Goal: Information Seeking & Learning: Learn about a topic

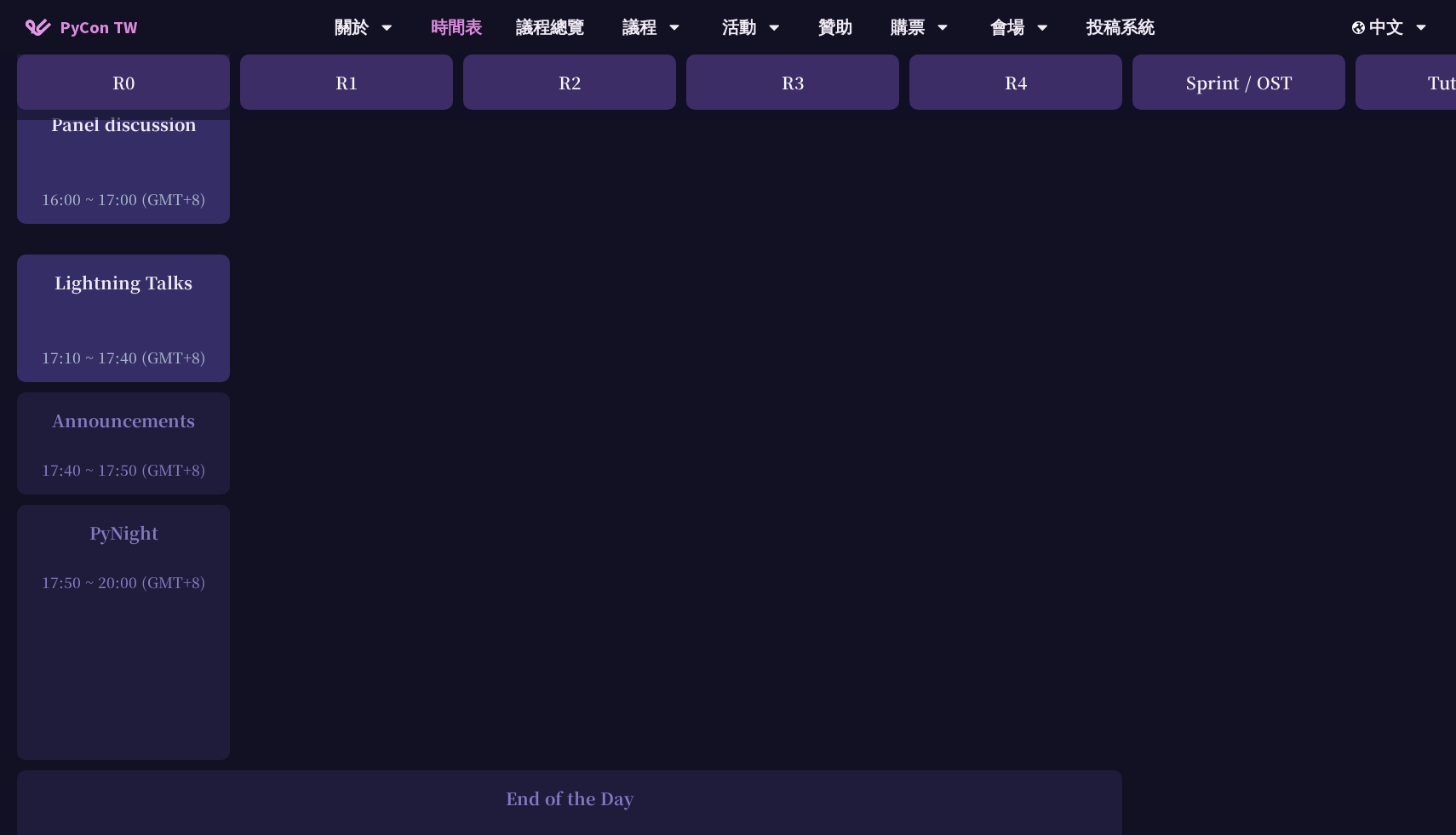
scroll to position [2050, 0]
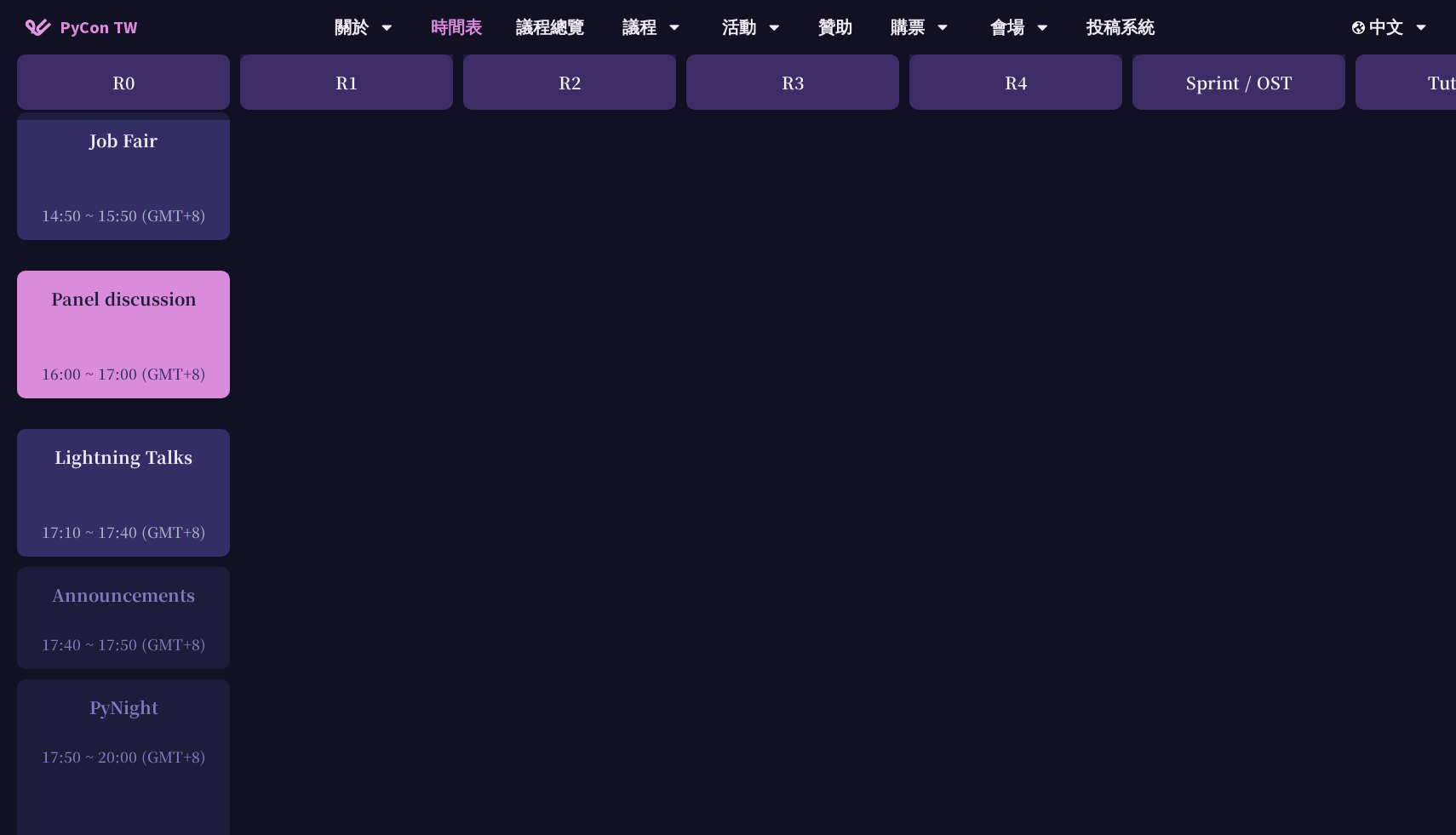
click at [100, 308] on div "Panel discussion" at bounding box center [124, 298] width 196 height 26
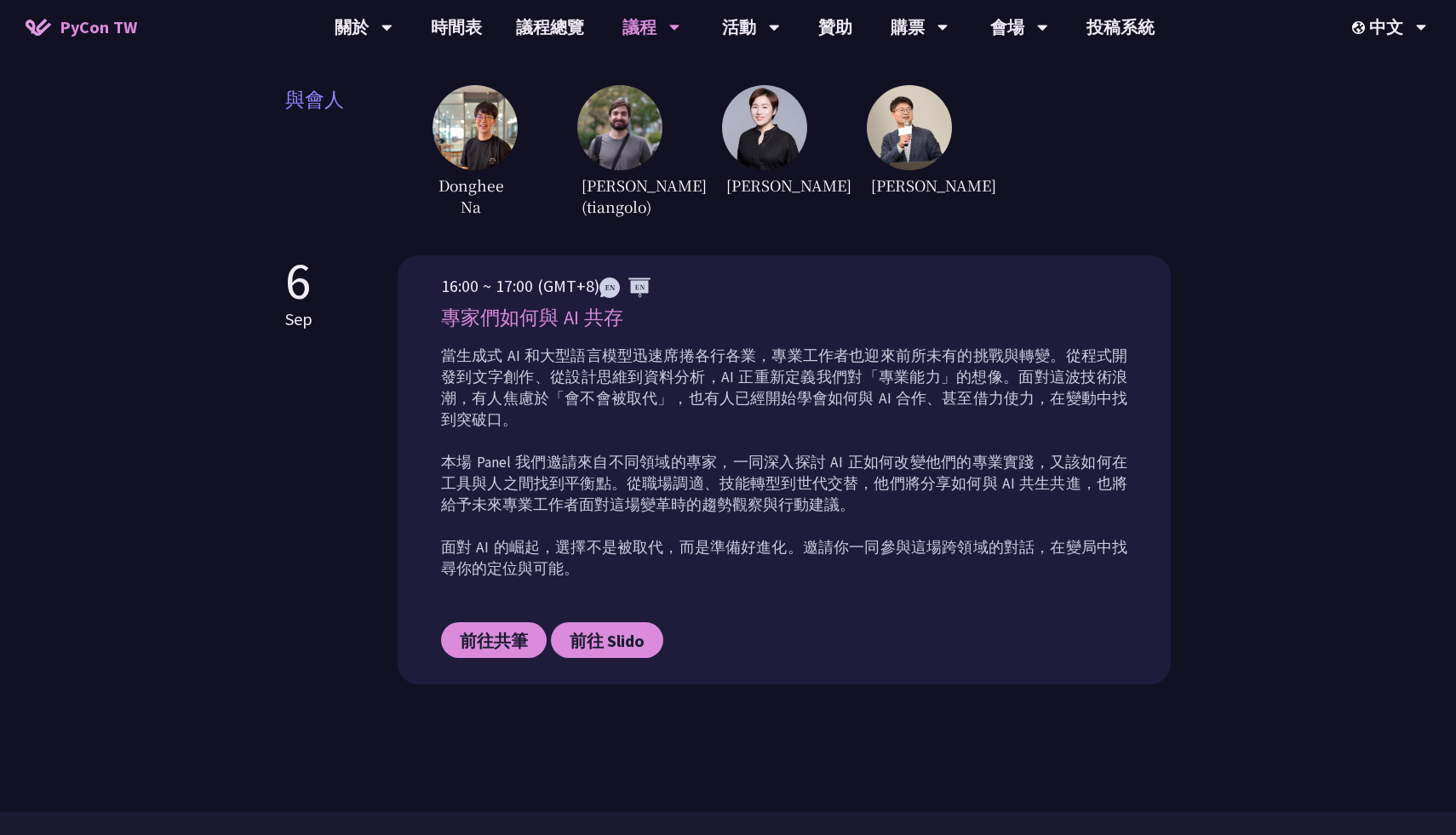
scroll to position [669, 0]
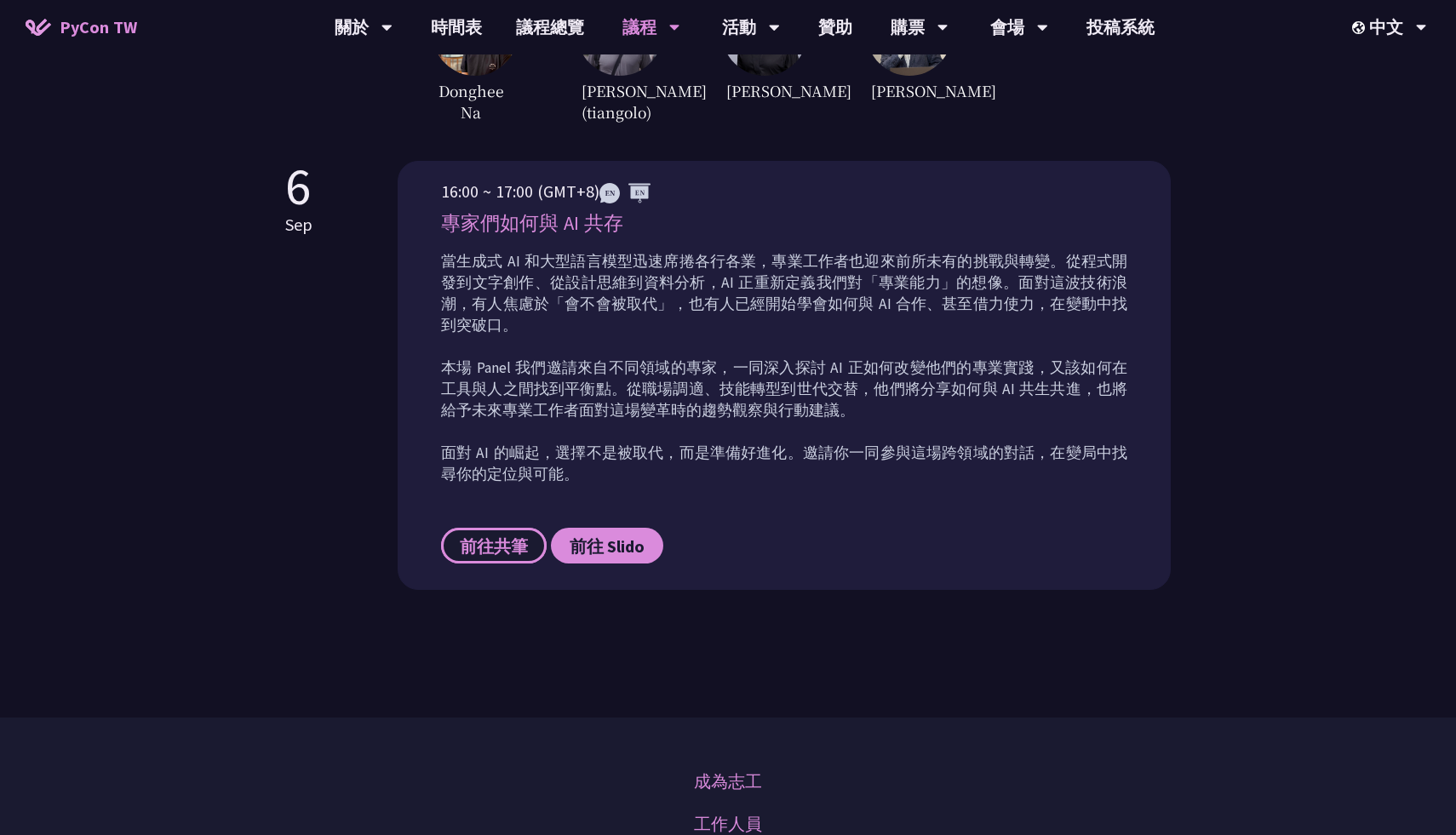
click at [502, 536] on span "前往共筆" at bounding box center [493, 546] width 68 height 21
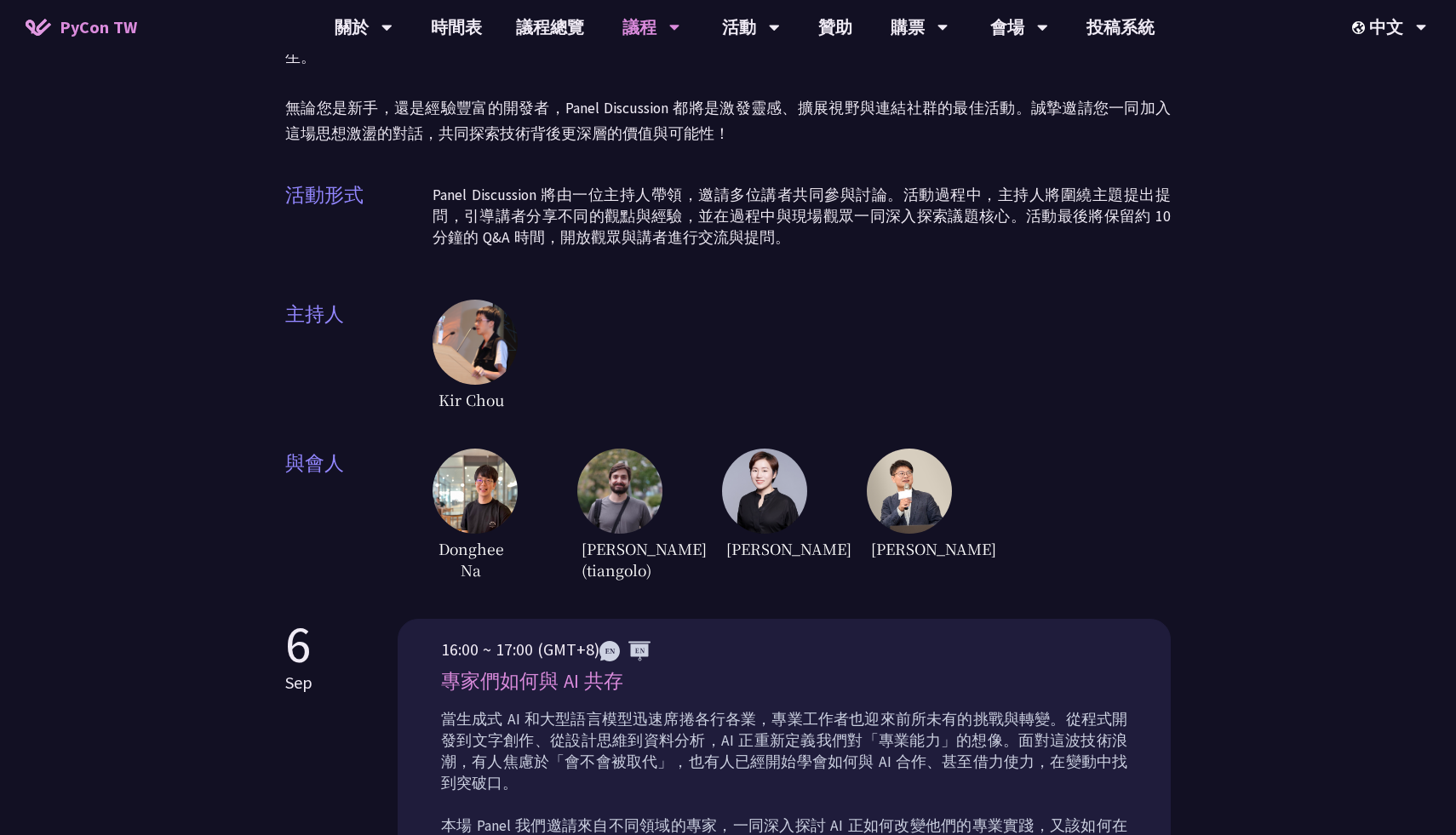
scroll to position [240, 0]
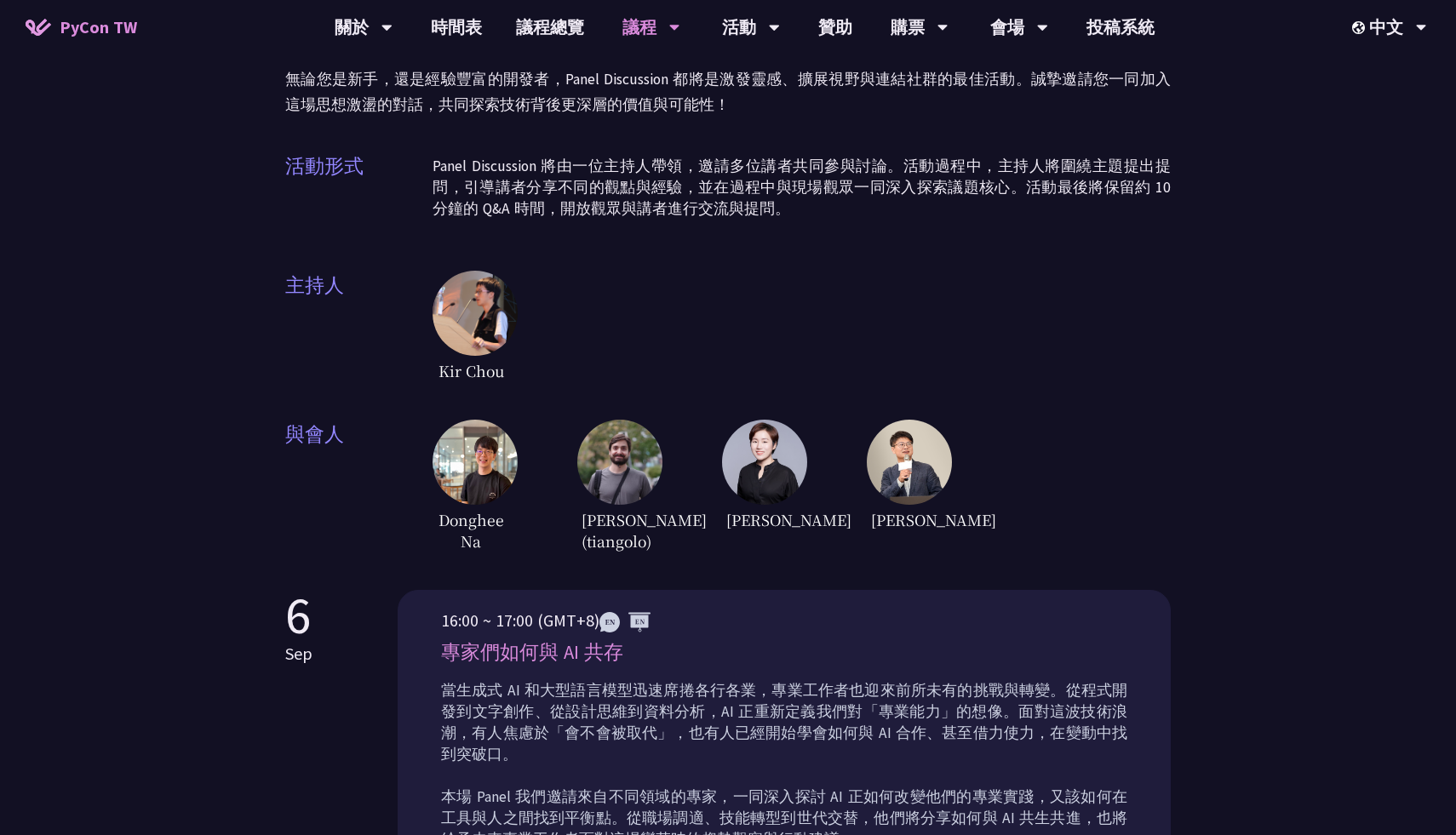
click at [496, 462] on img at bounding box center [475, 463] width 85 height 85
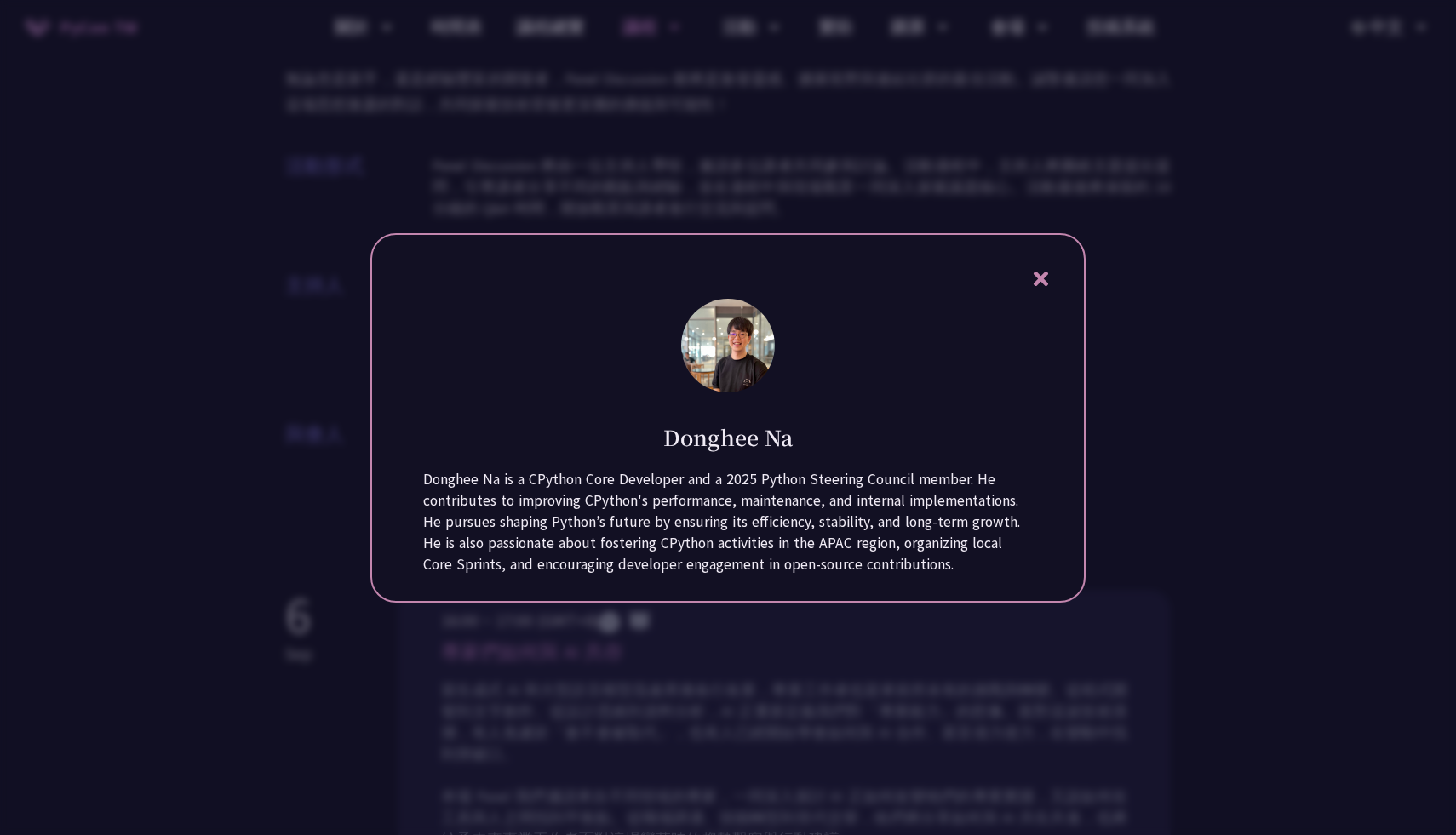
click at [724, 335] on img at bounding box center [728, 346] width 94 height 94
click at [700, 365] on img at bounding box center [728, 346] width 94 height 94
click at [697, 399] on div "Donghee Na" at bounding box center [728, 425] width 610 height 56
click at [698, 425] on h1 "Donghee Na" at bounding box center [728, 438] width 130 height 30
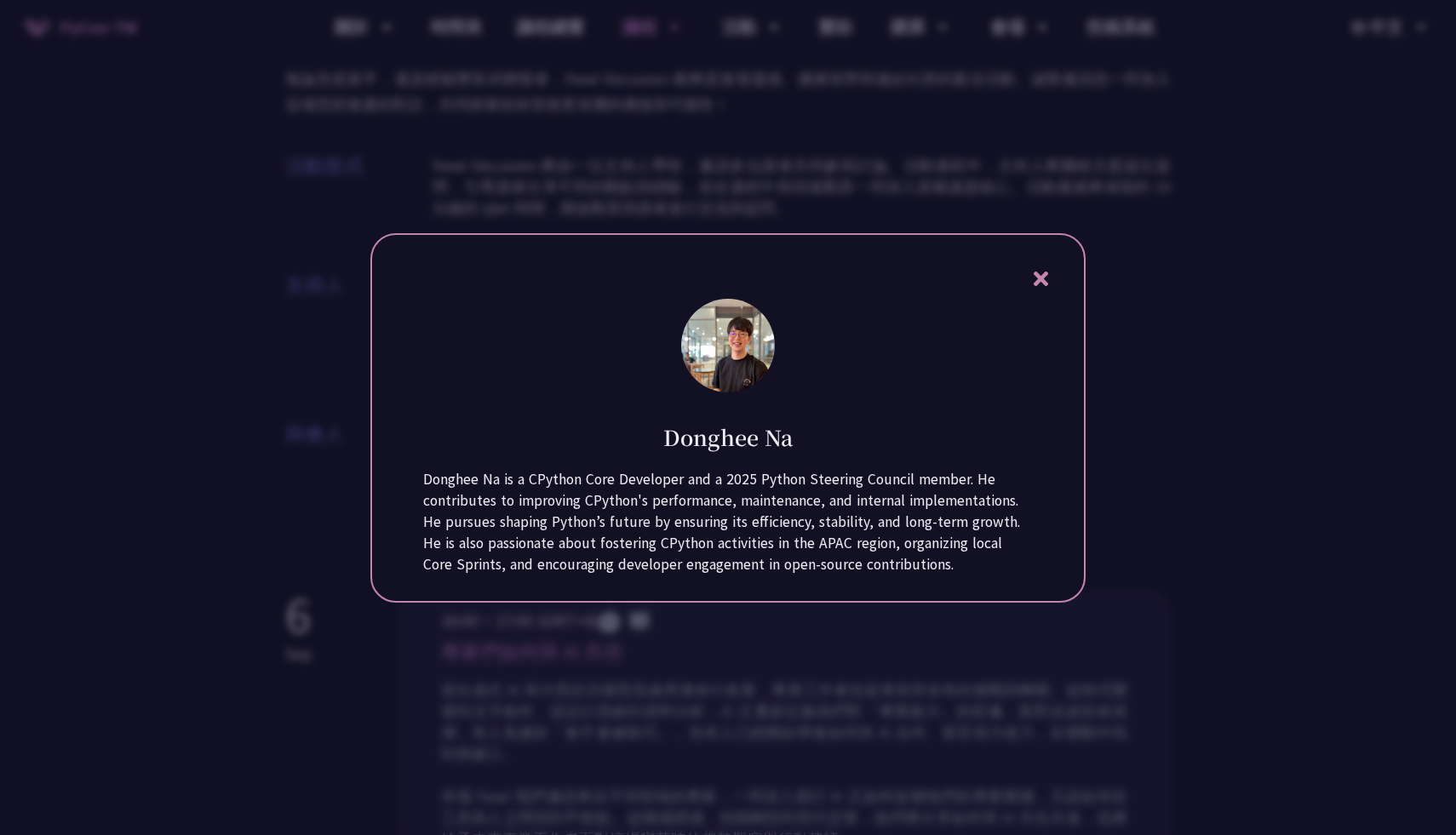
click at [698, 425] on h1 "Donghee Na" at bounding box center [728, 438] width 130 height 30
click at [744, 215] on div at bounding box center [728, 418] width 1456 height 835
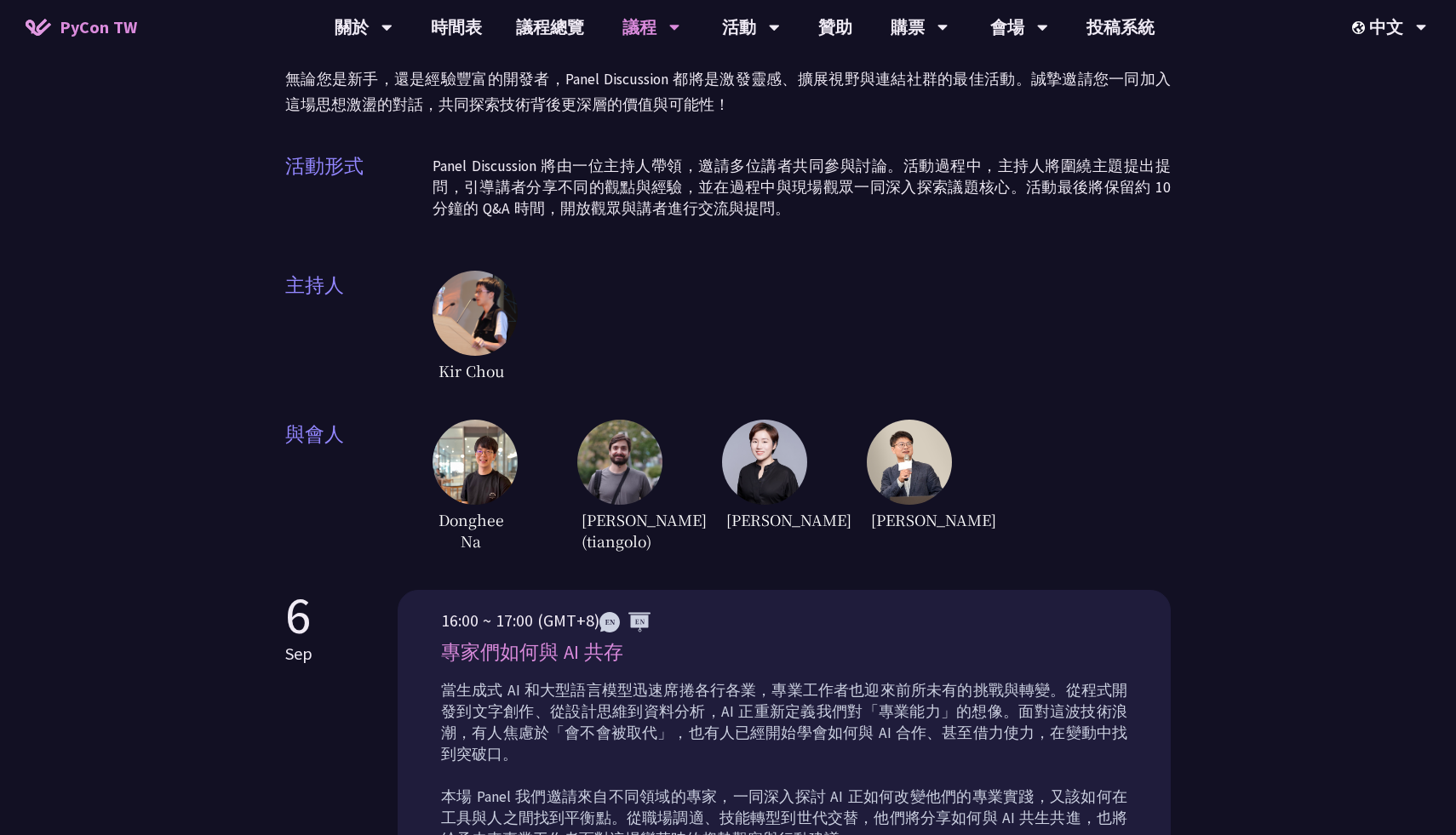
click at [744, 215] on div at bounding box center [728, 418] width 1456 height 835
click at [779, 455] on img at bounding box center [764, 463] width 85 height 85
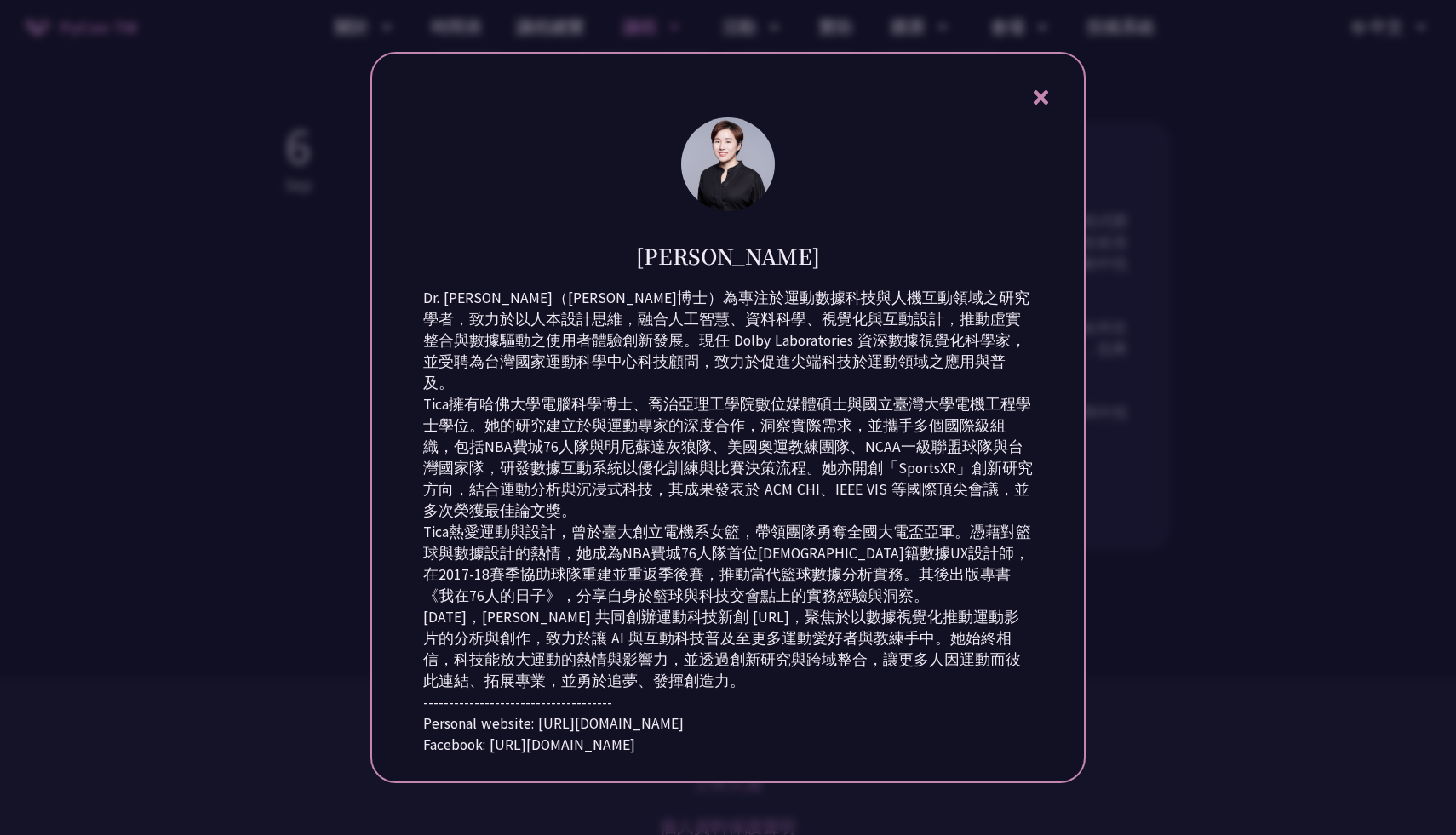
scroll to position [726, 0]
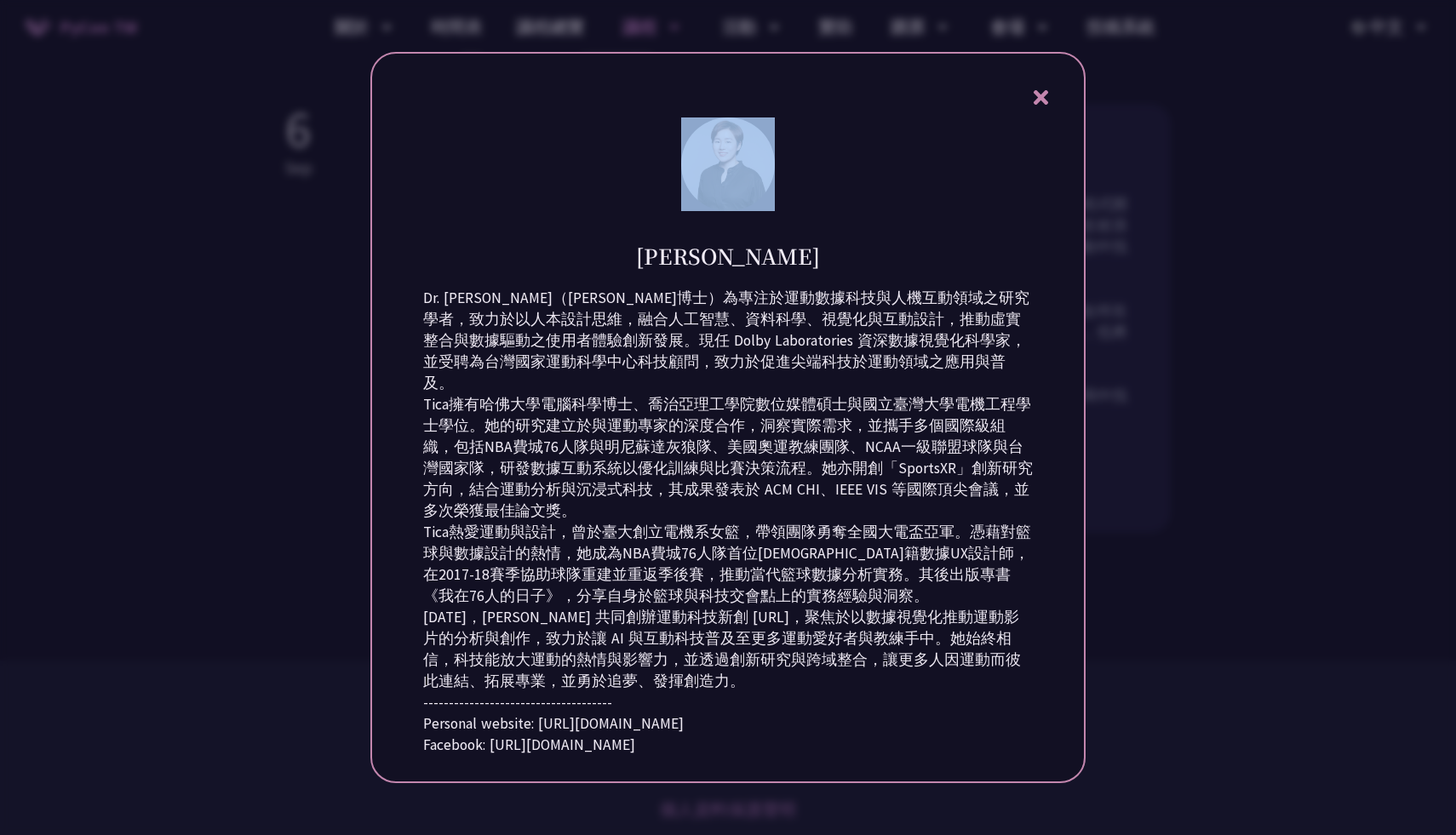
click at [1295, 656] on div at bounding box center [728, 418] width 1456 height 835
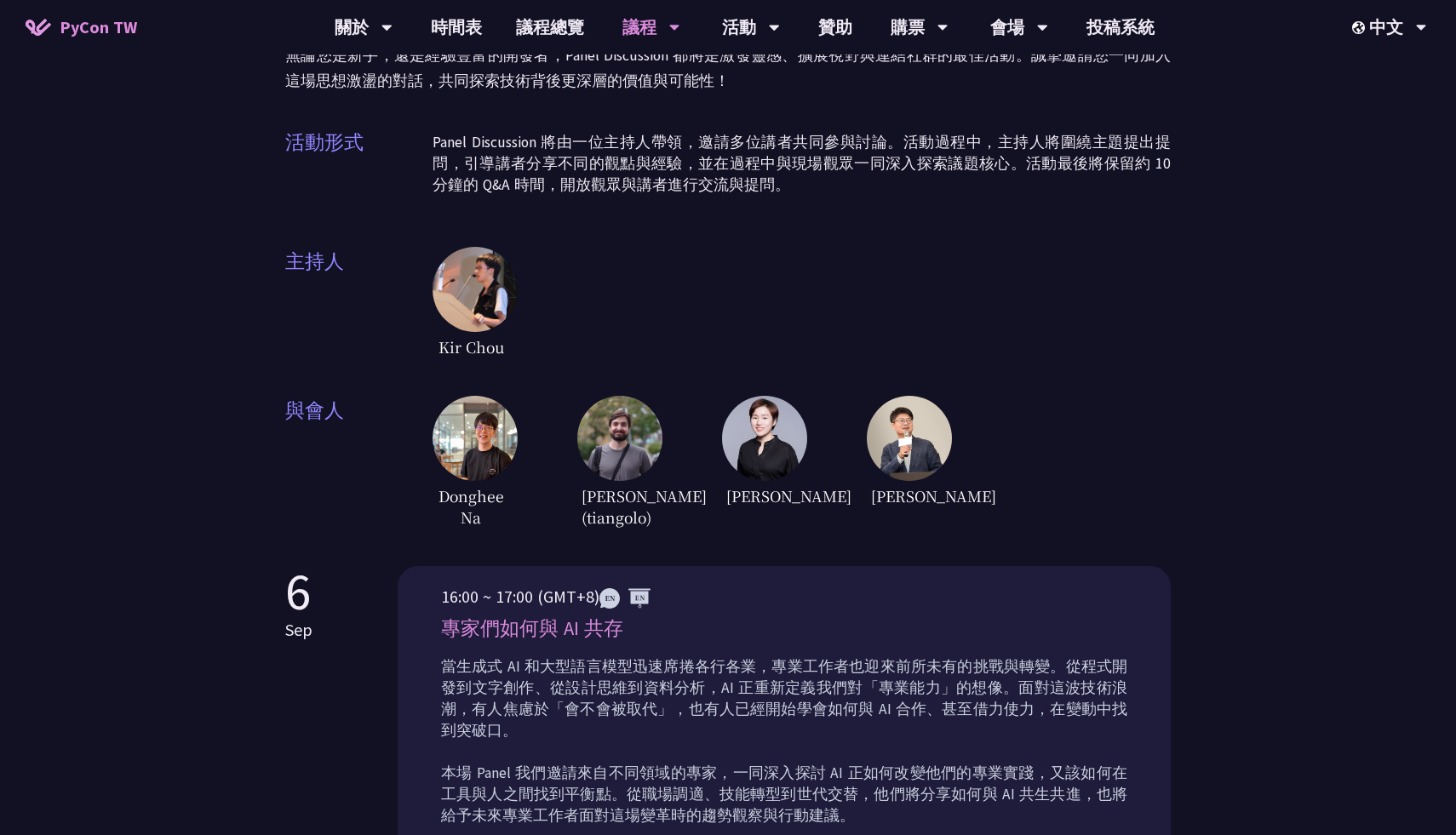
scroll to position [205, 0]
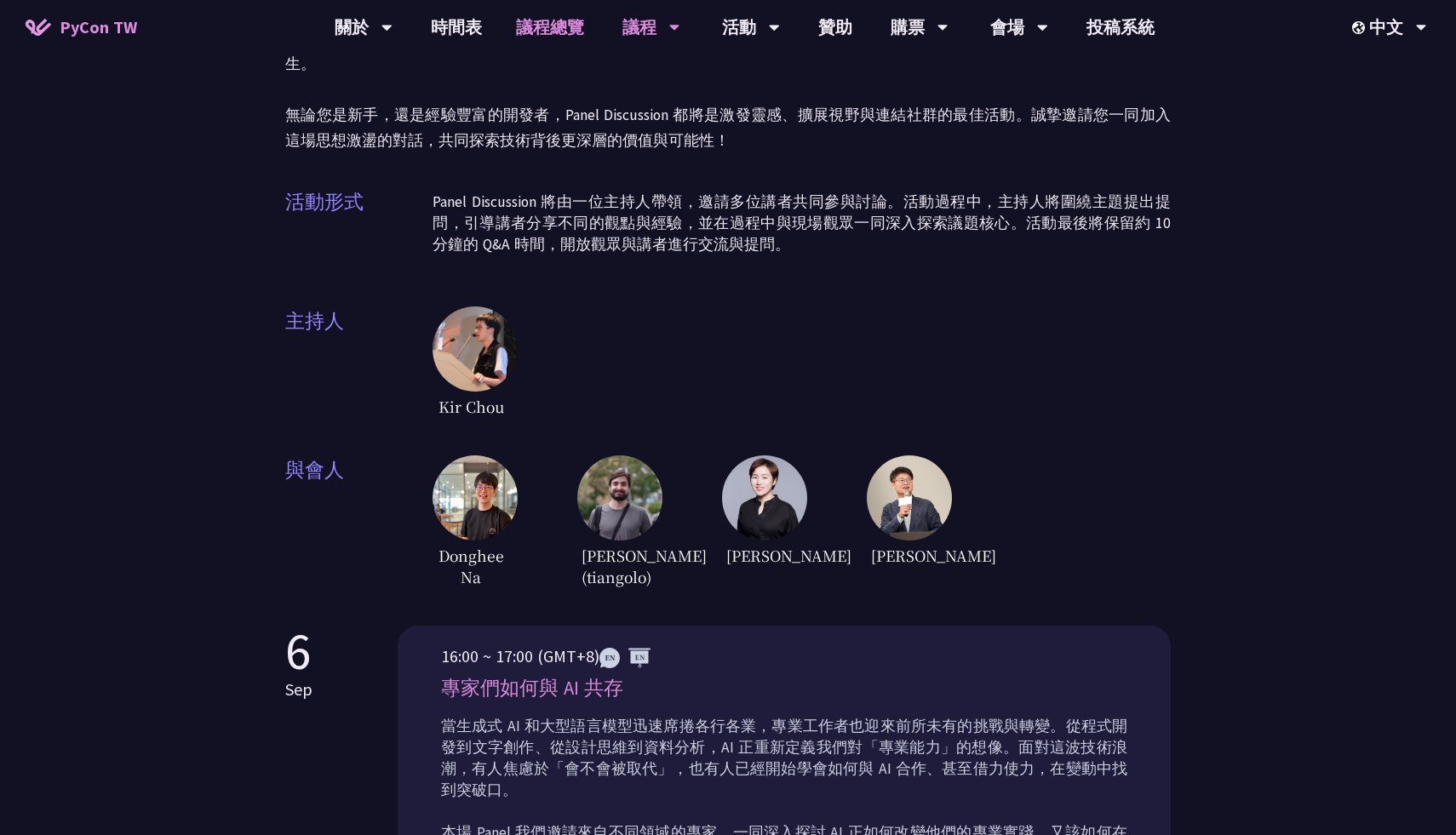
click at [585, 45] on link "議程總覽" at bounding box center [550, 27] width 102 height 55
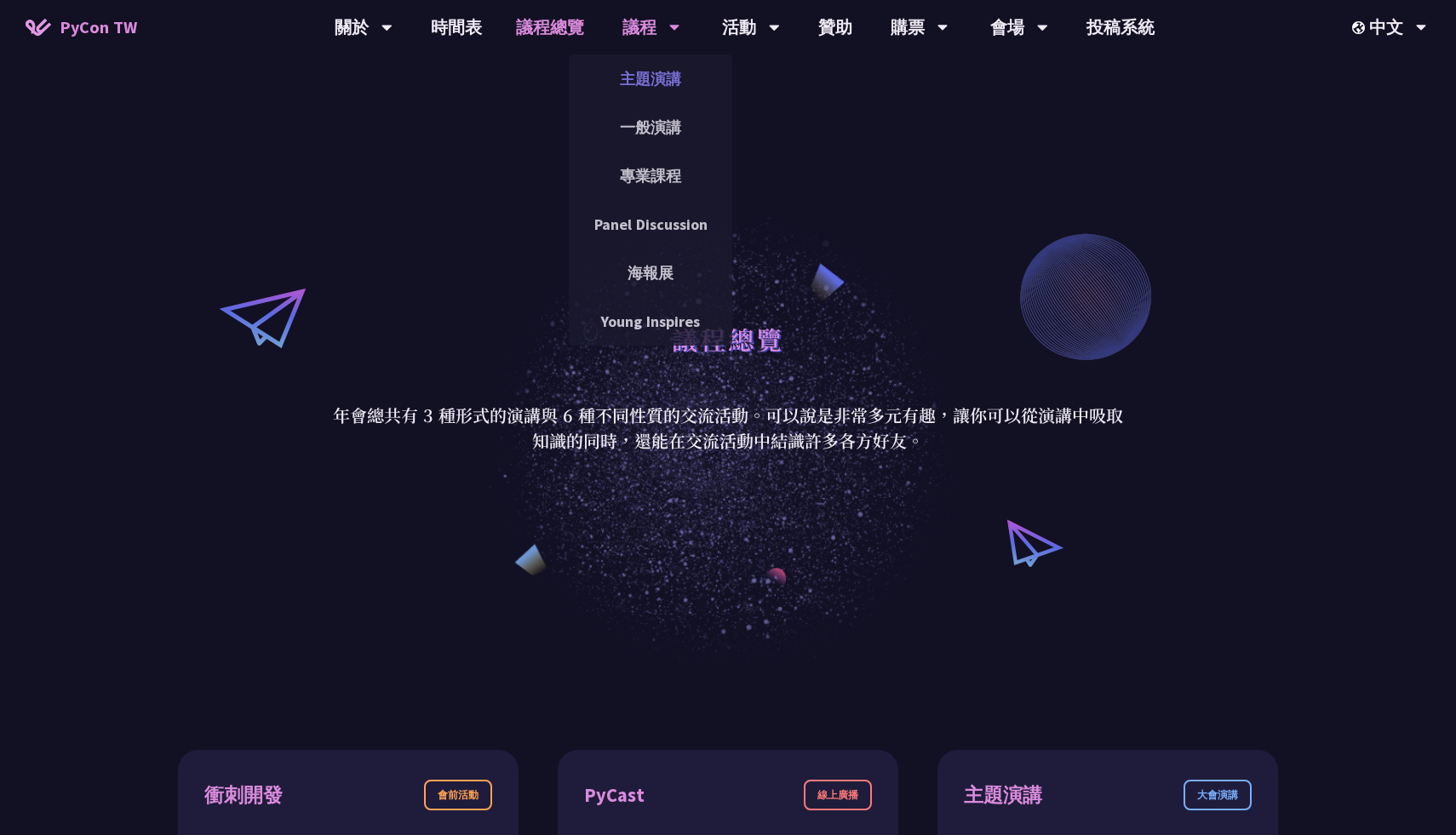
click at [664, 81] on link "主題演講" at bounding box center [649, 79] width 163 height 40
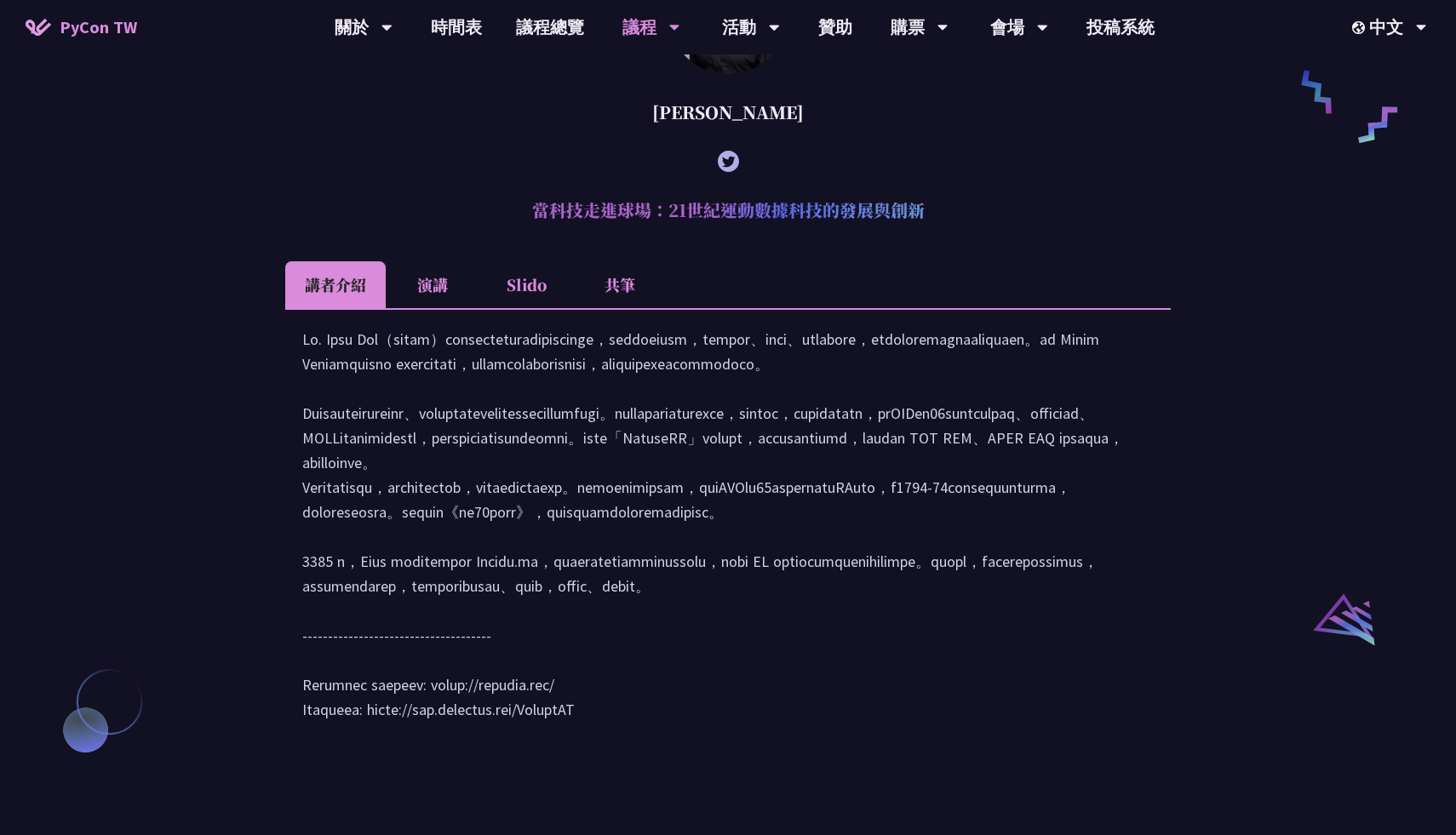
scroll to position [1513, 0]
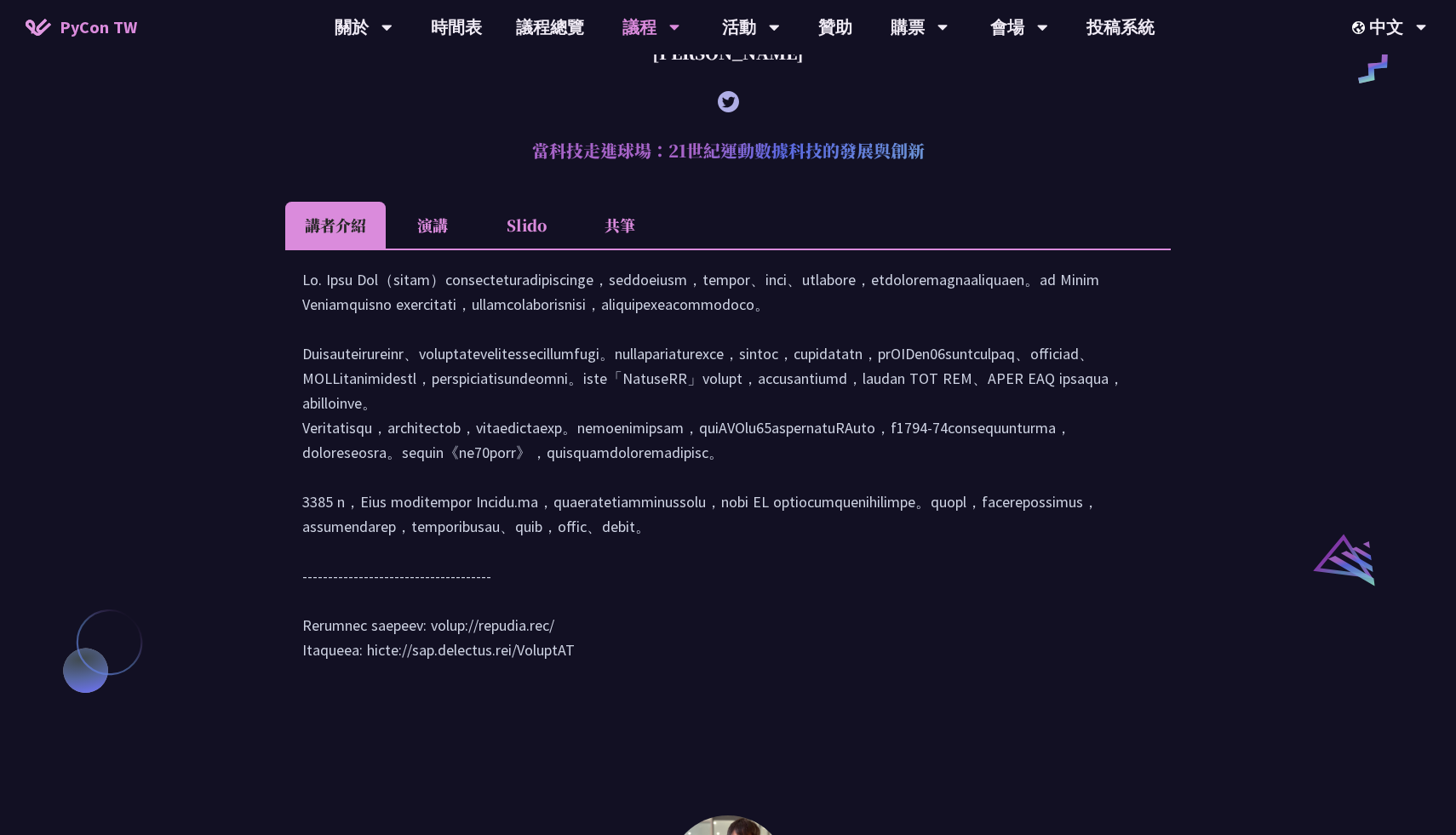
click at [617, 233] on li "共筆" at bounding box center [619, 225] width 94 height 47
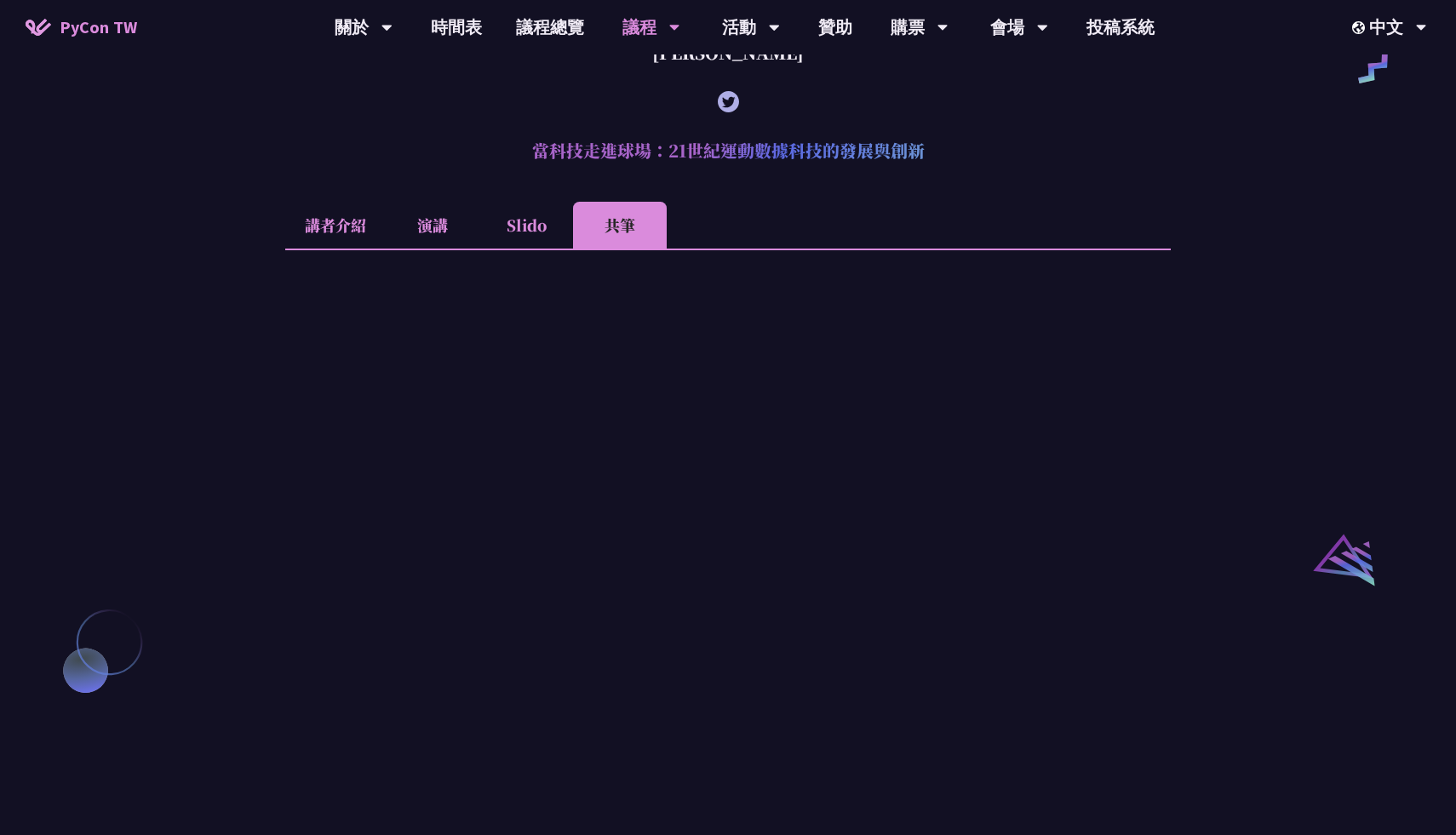
click at [363, 249] on li "講者介紹" at bounding box center [335, 225] width 101 height 47
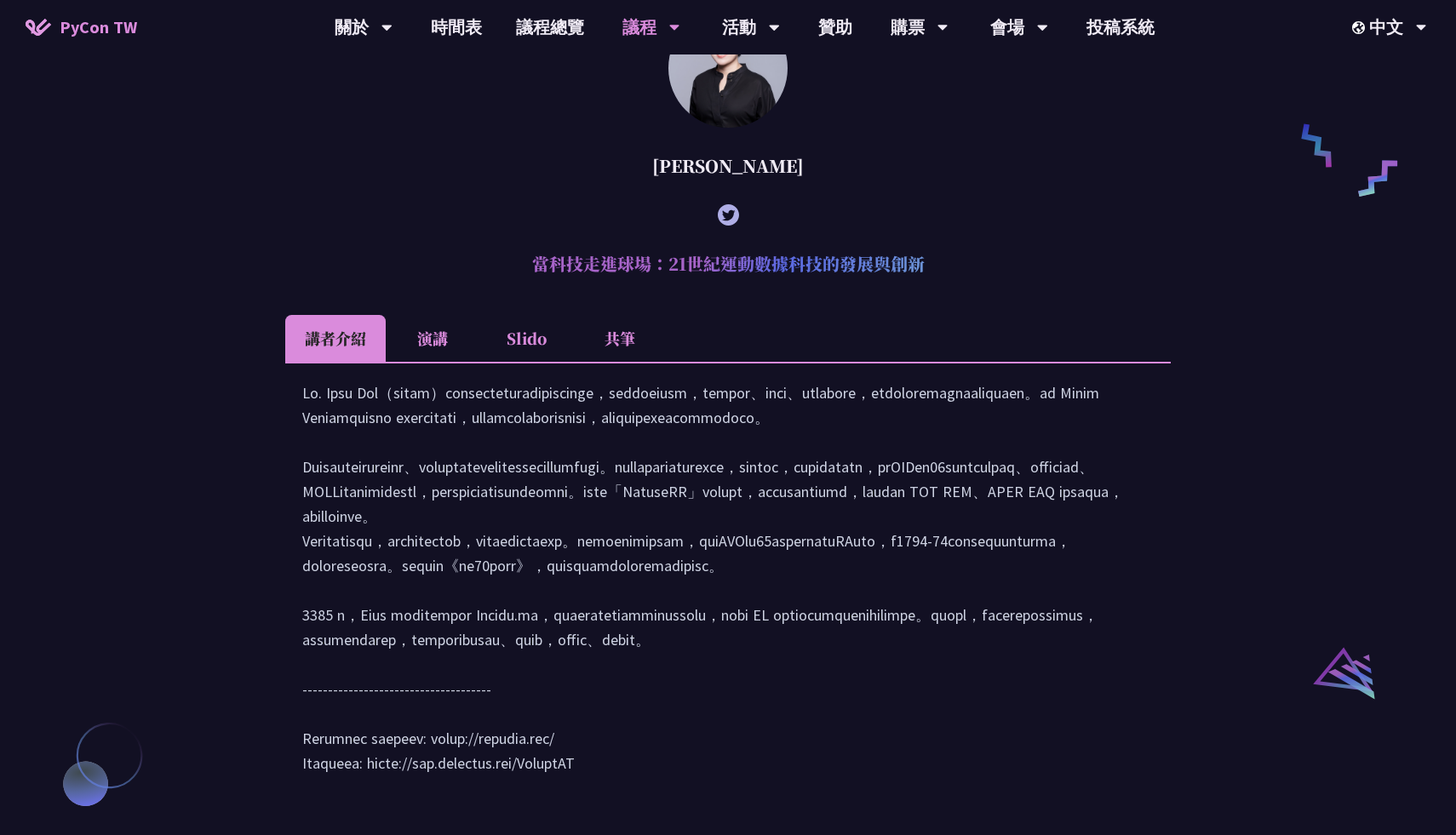
scroll to position [1215, 0]
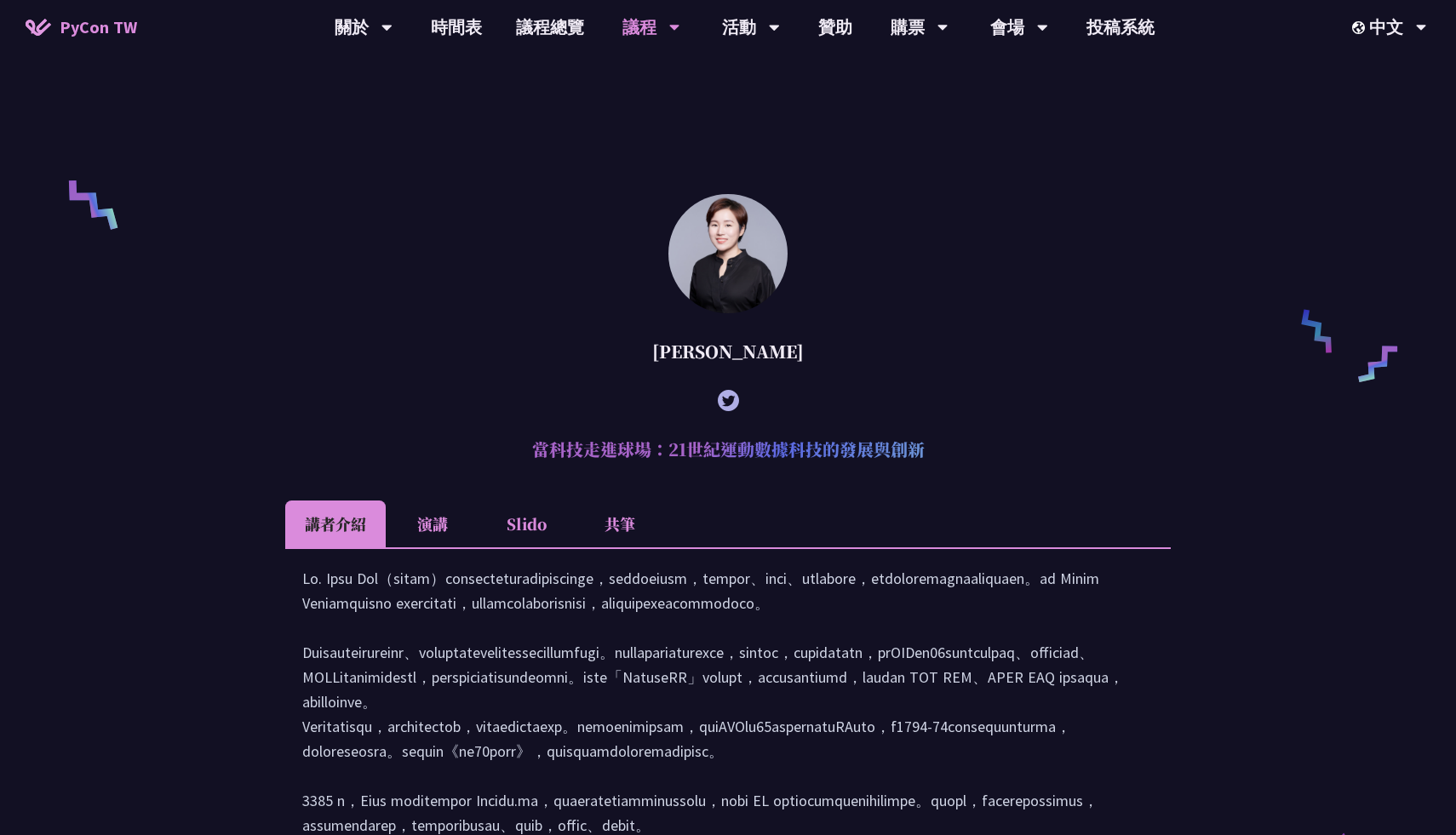
click at [723, 377] on div "[PERSON_NAME]" at bounding box center [727, 352] width 885 height 51
copy article "[PERSON_NAME]"
